Goal: Navigation & Orientation: Understand site structure

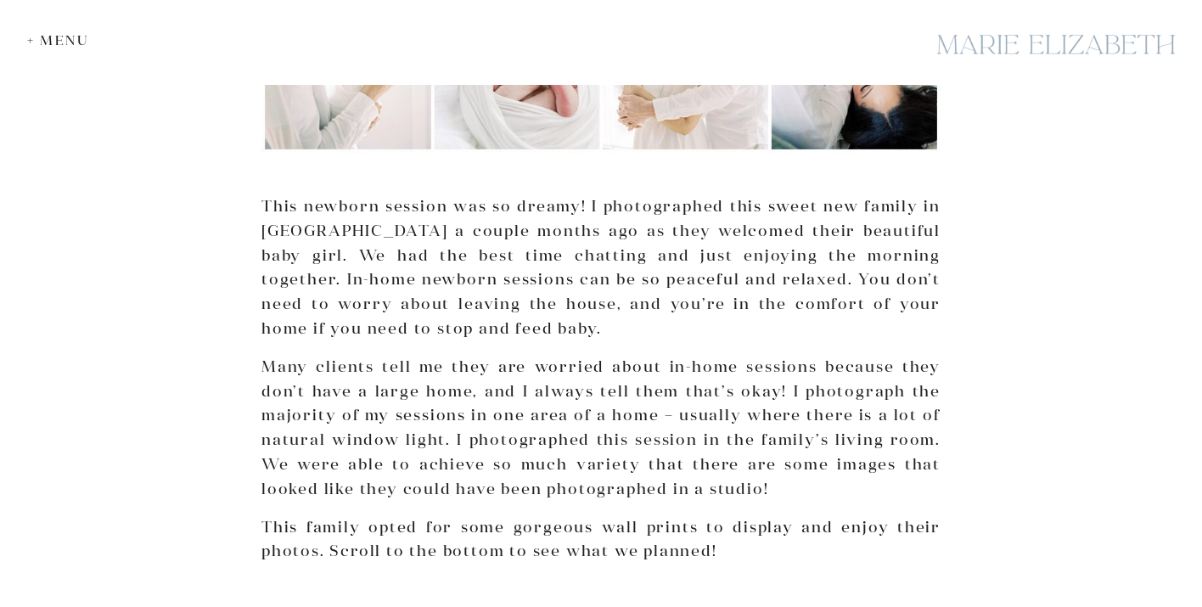
scroll to position [430, 0]
click at [1071, 34] on div at bounding box center [1056, 45] width 255 height 62
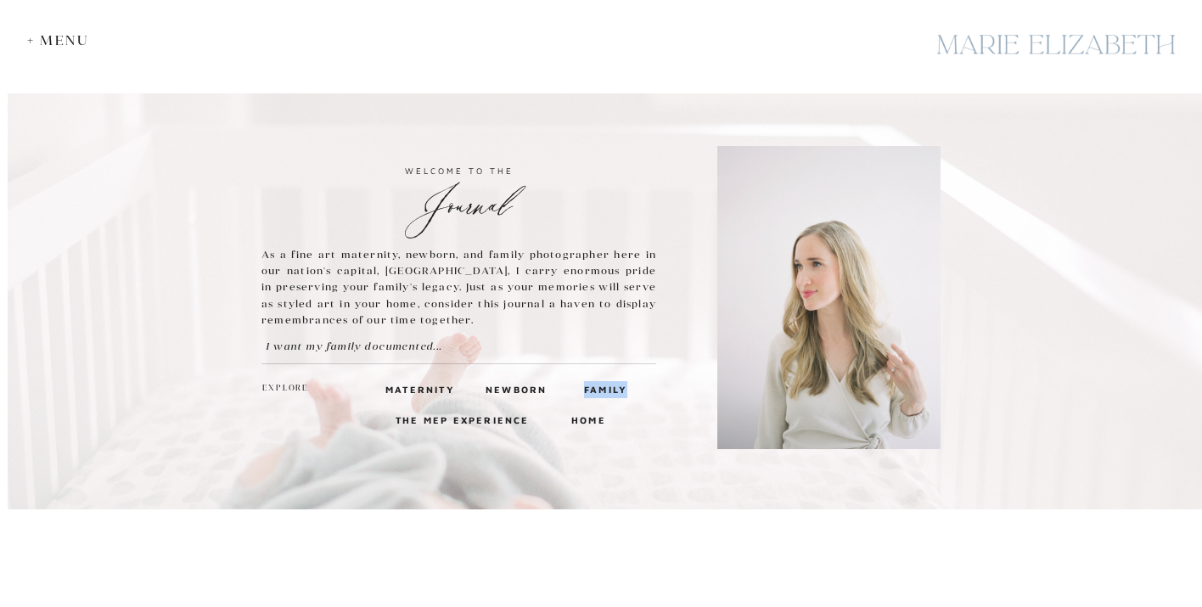
click at [517, 386] on h3 "Newborn" at bounding box center [514, 388] width 57 height 15
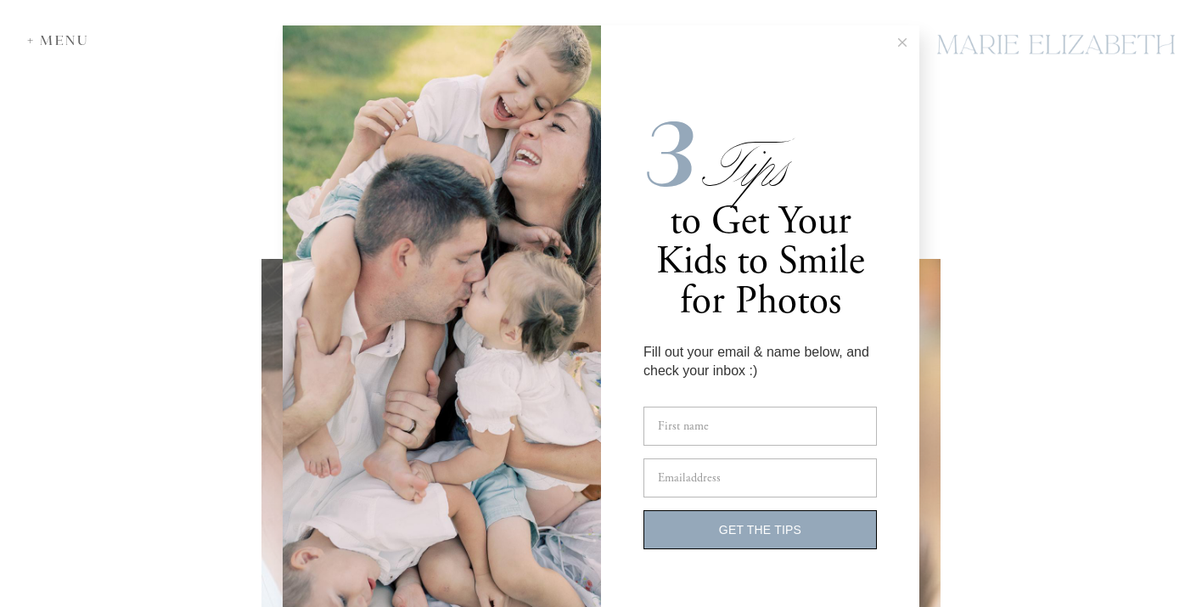
scroll to position [52, 0]
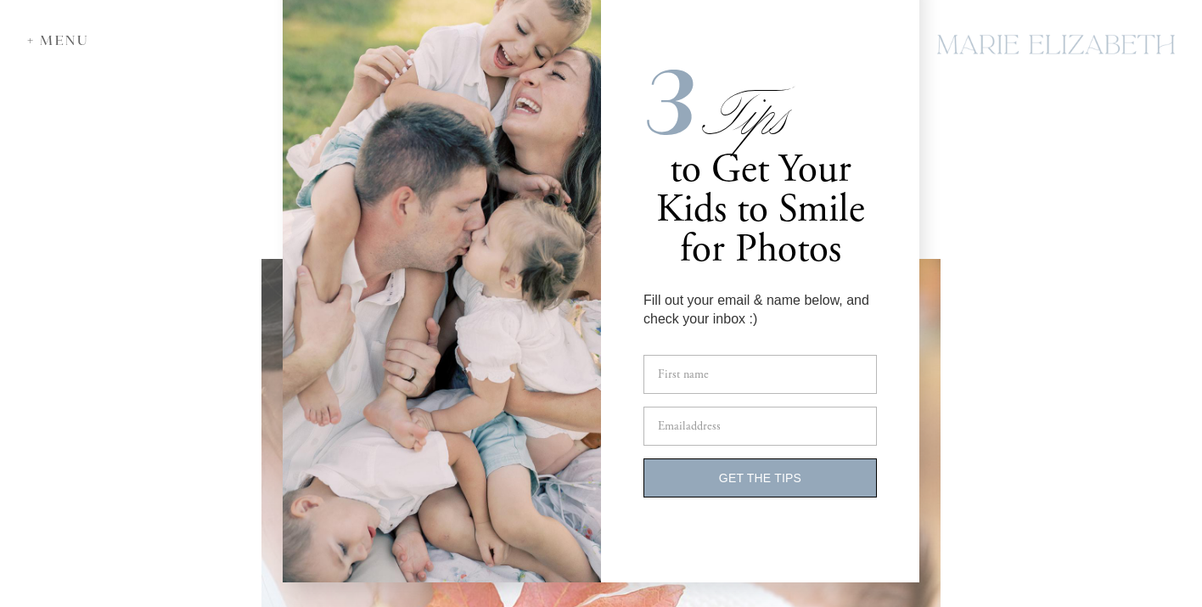
click at [1016, 382] on div "3 Tips to Get Your Kids to Smile for Photos Fill out your email & name below, a…" at bounding box center [601, 303] width 1202 height 607
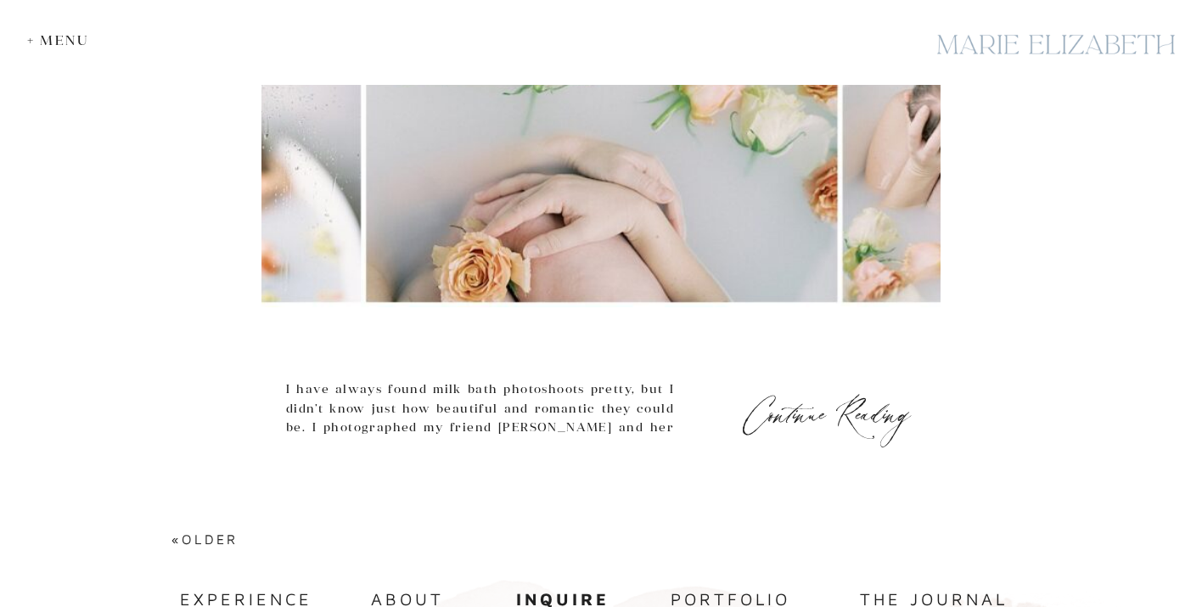
scroll to position [7630, 0]
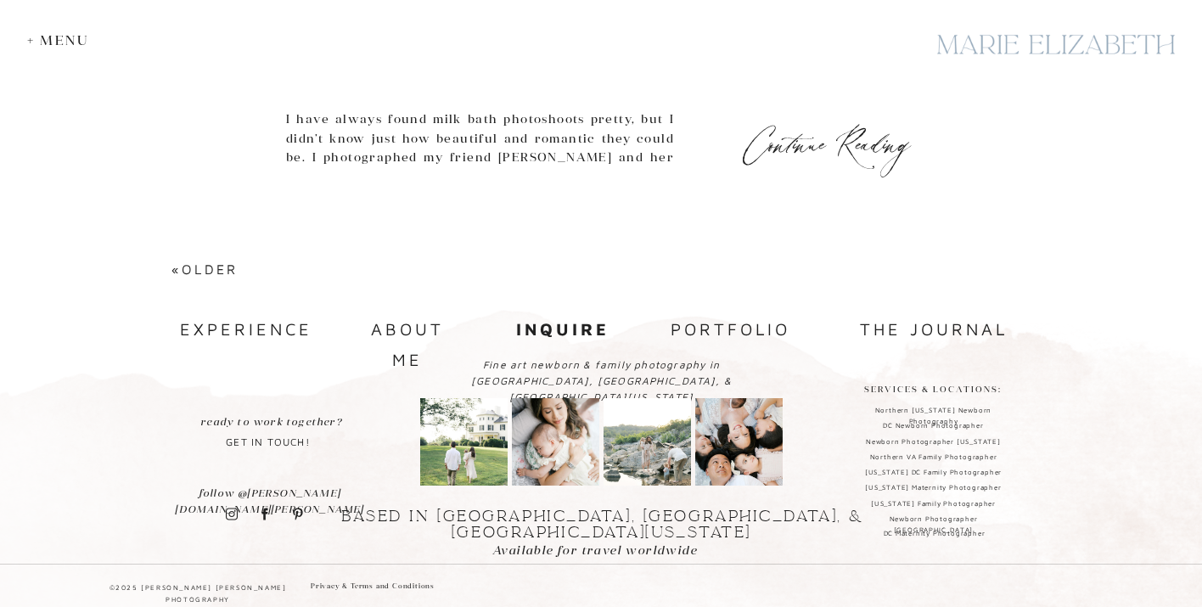
click at [65, 32] on div "+ Menu" at bounding box center [62, 40] width 70 height 16
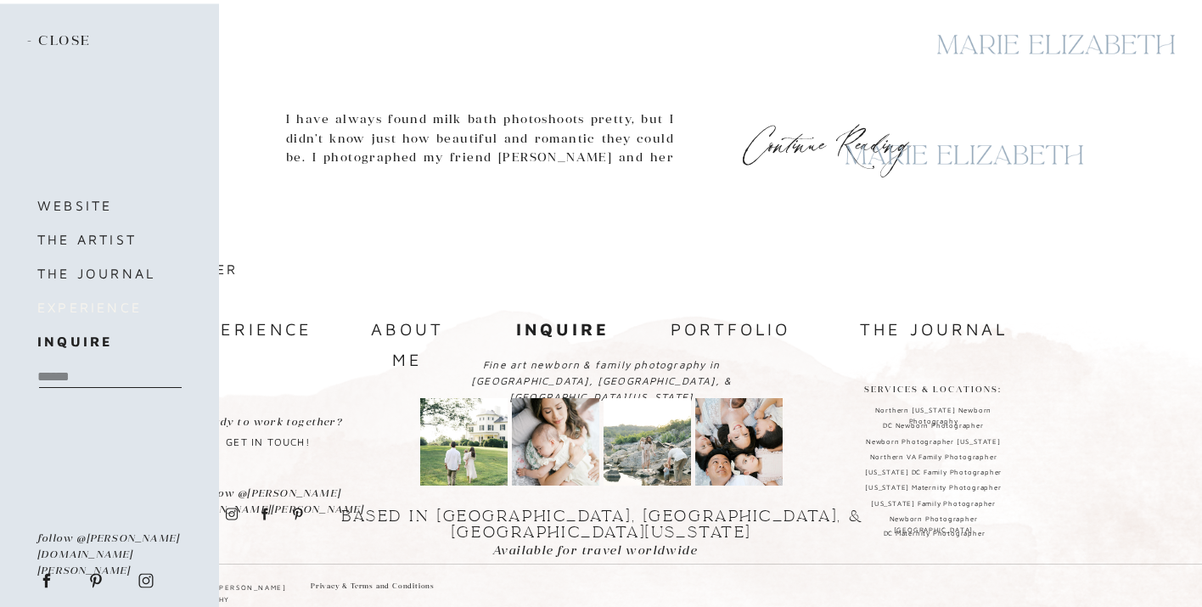
click at [82, 304] on h3 "experience" at bounding box center [118, 308] width 163 height 24
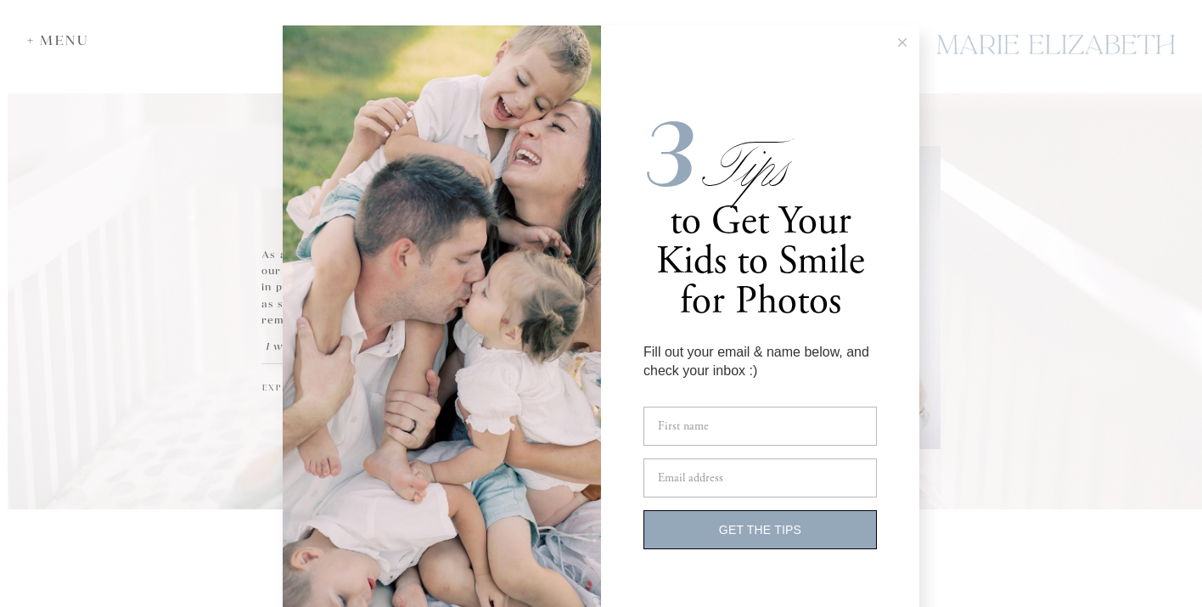
click at [905, 54] on button at bounding box center [903, 42] width 34 height 34
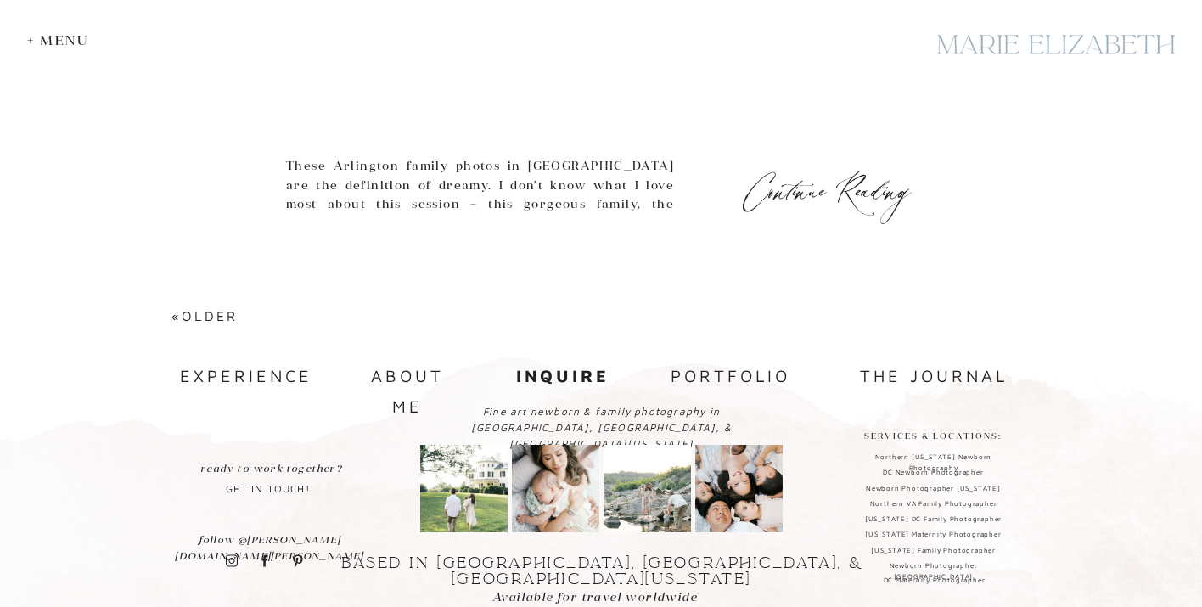
scroll to position [7498, 0]
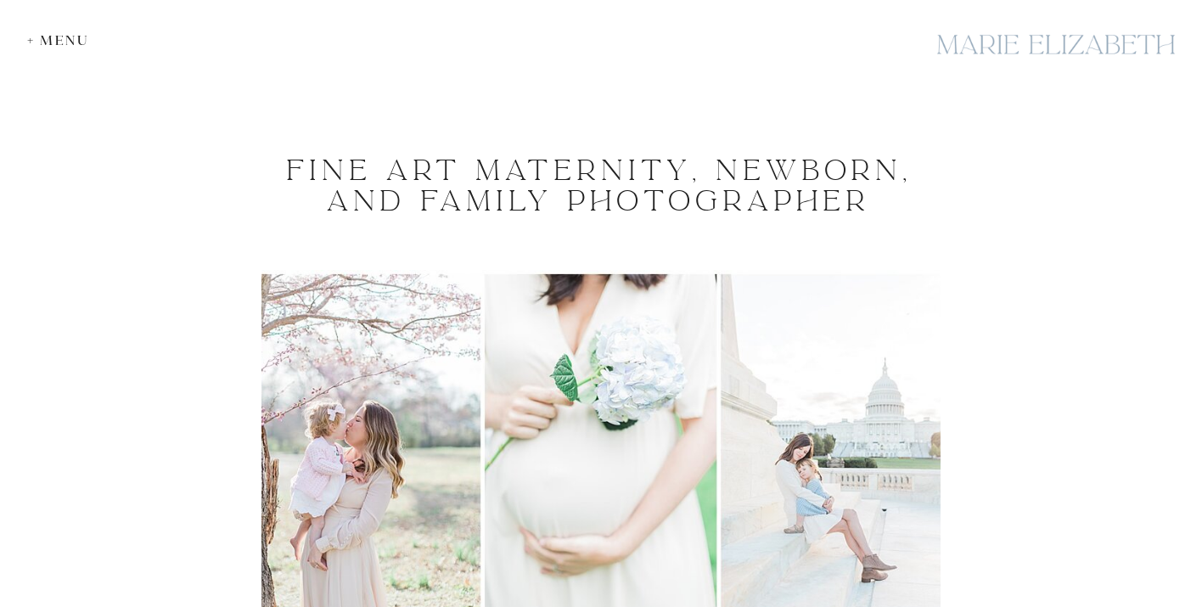
scroll to position [1069, 0]
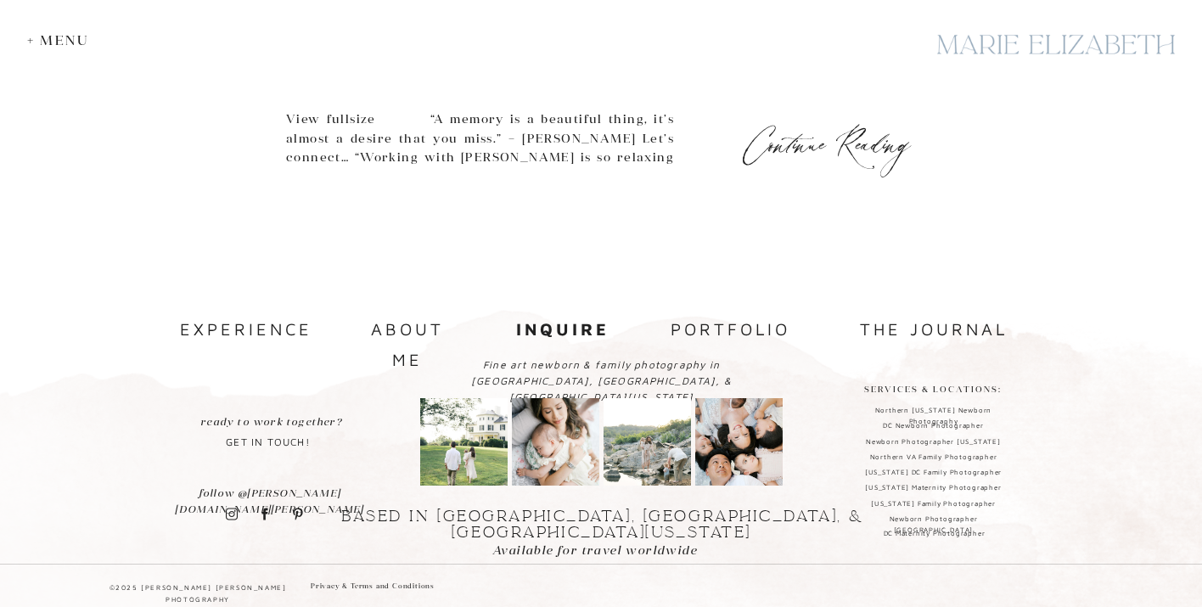
click at [75, 37] on div "+ Menu" at bounding box center [62, 40] width 70 height 16
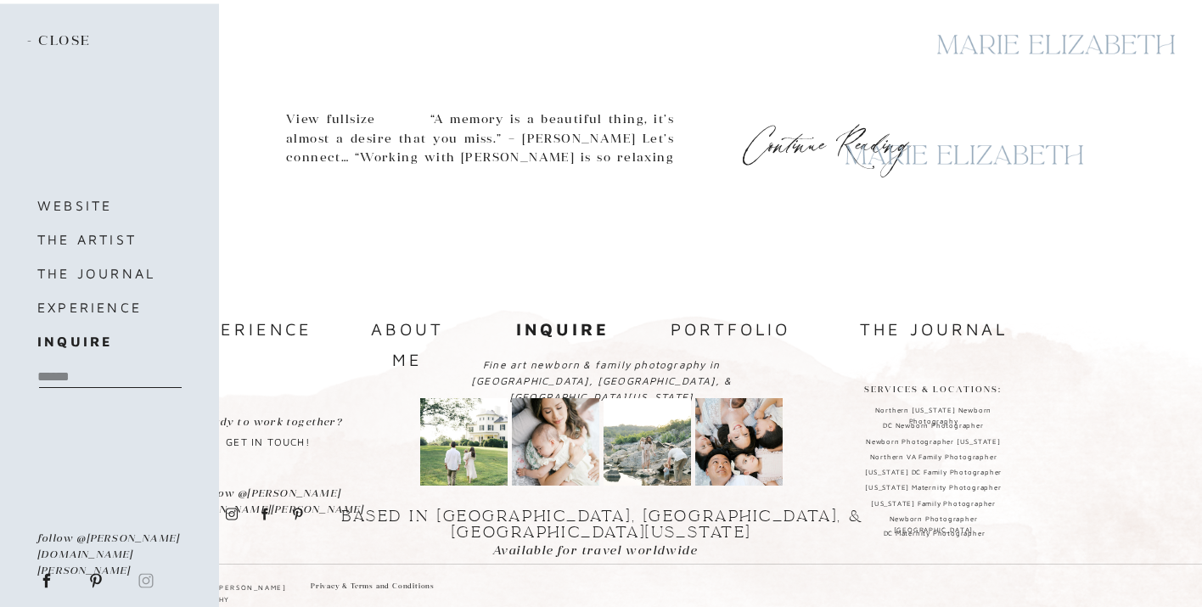
click at [148, 584] on icon at bounding box center [145, 580] width 15 height 14
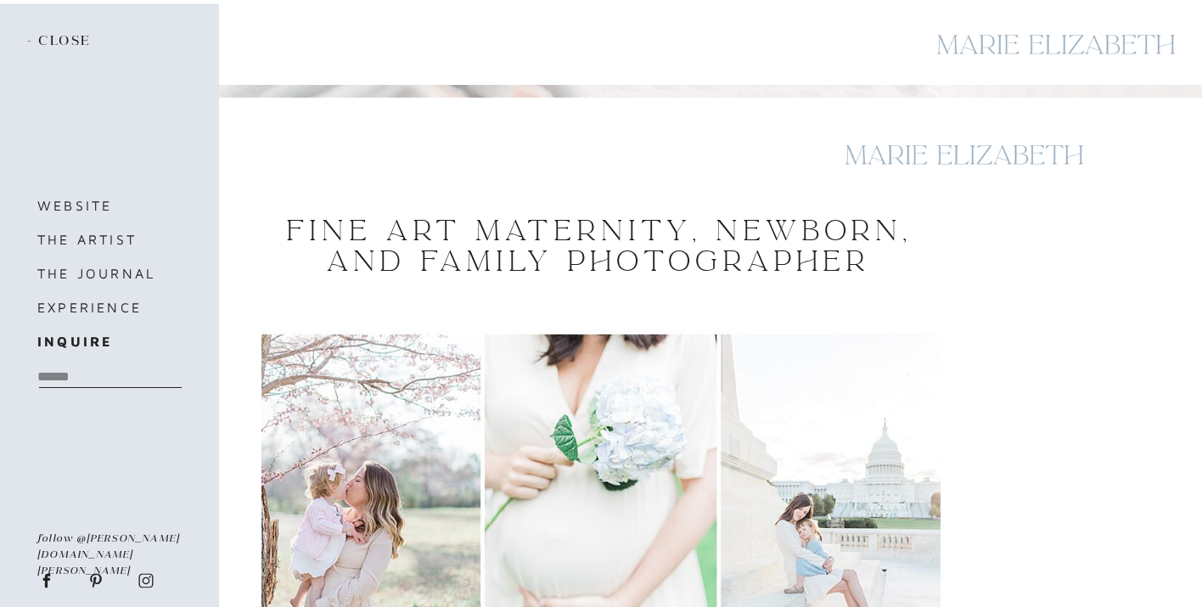
scroll to position [0, 0]
